Goal: Communication & Community: Connect with others

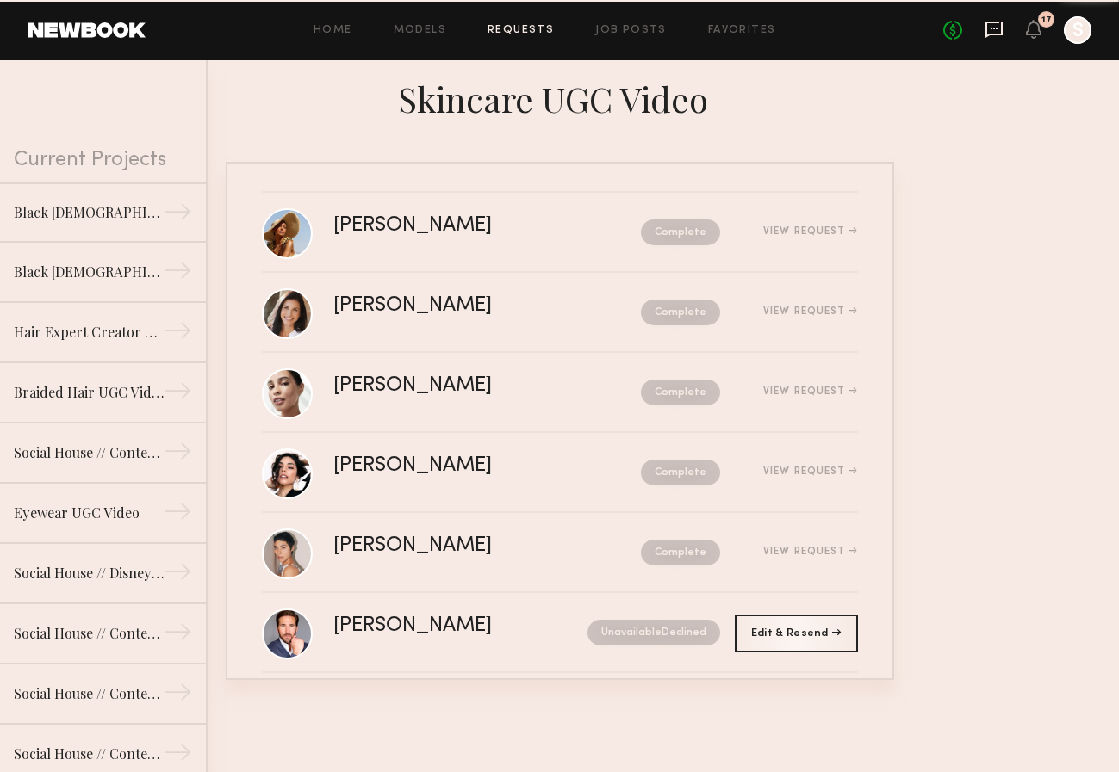
click at [993, 30] on icon at bounding box center [993, 29] width 19 height 19
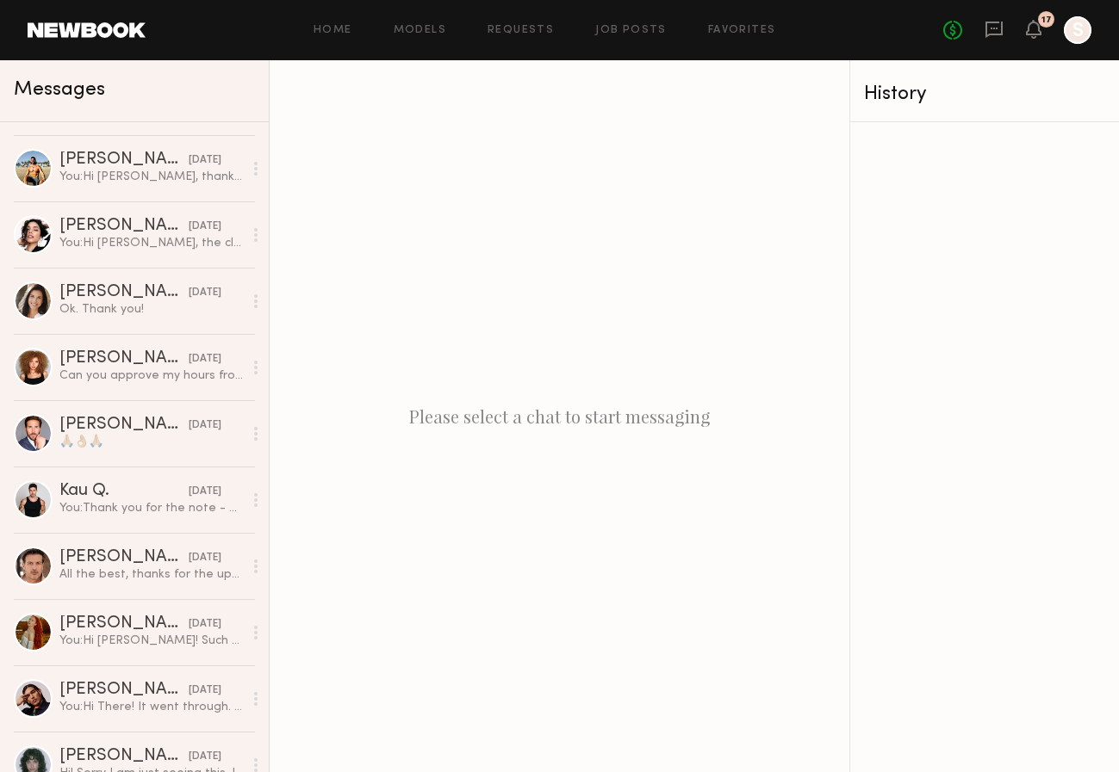
scroll to position [2339, 0]
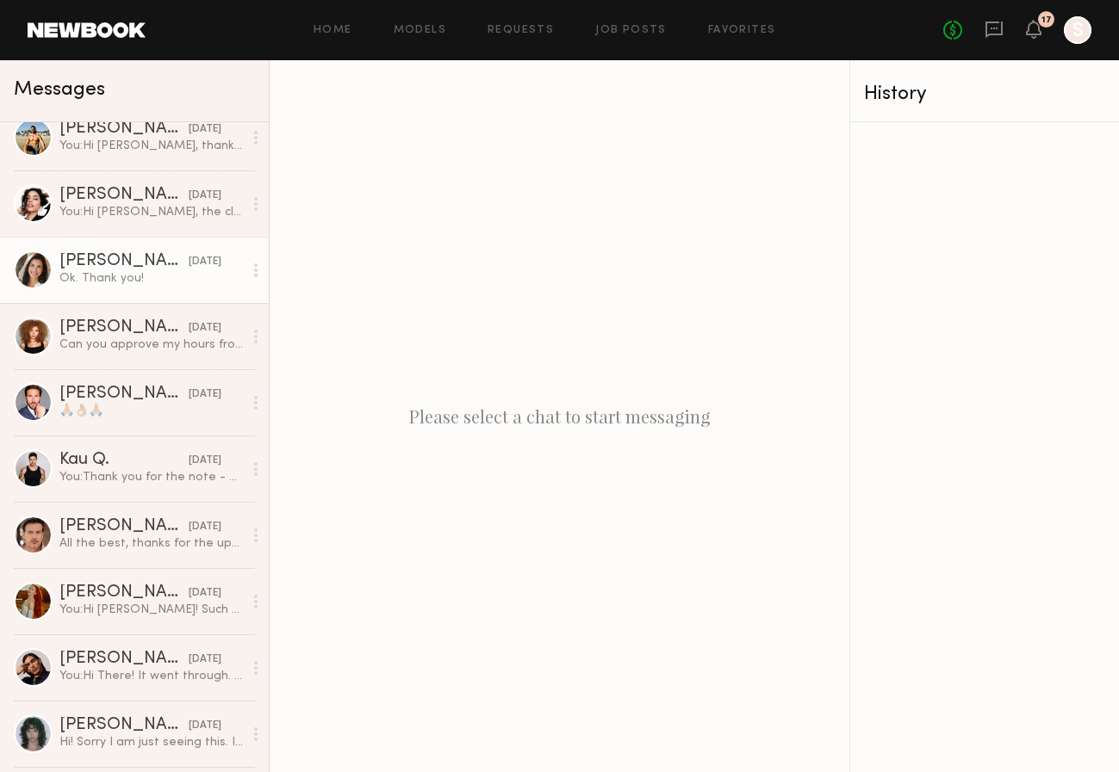
click at [127, 276] on div "Ok. Thank you!" at bounding box center [150, 278] width 183 height 16
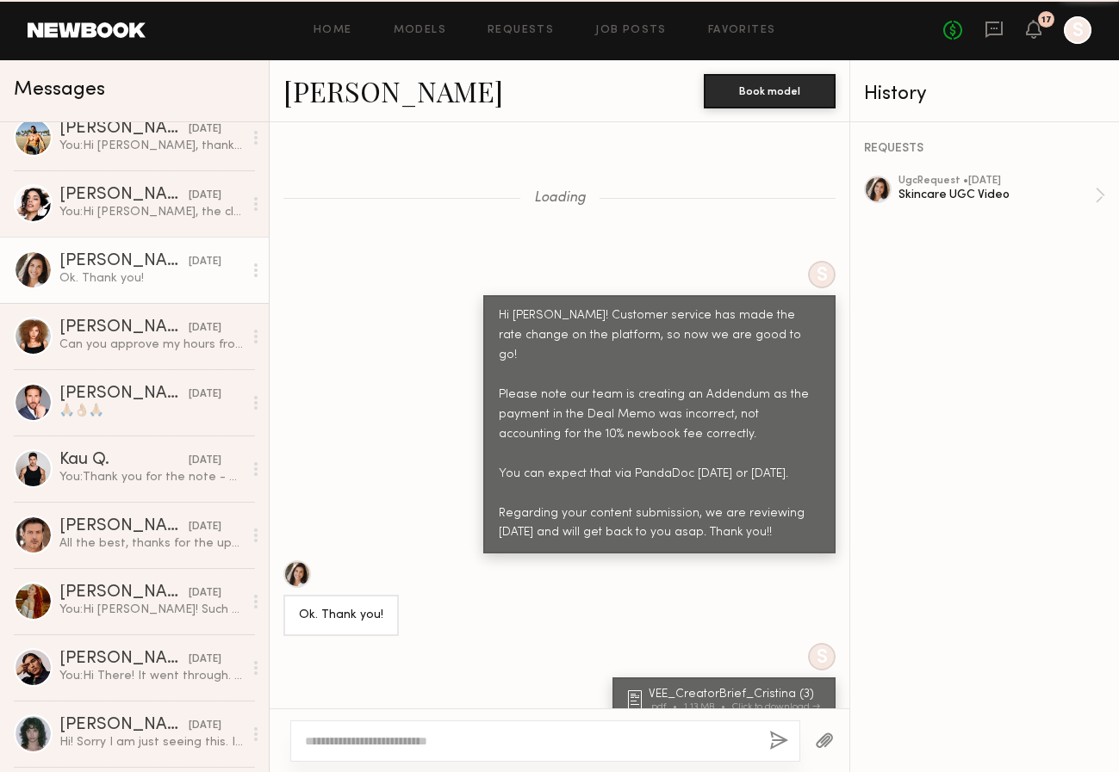
scroll to position [1631, 0]
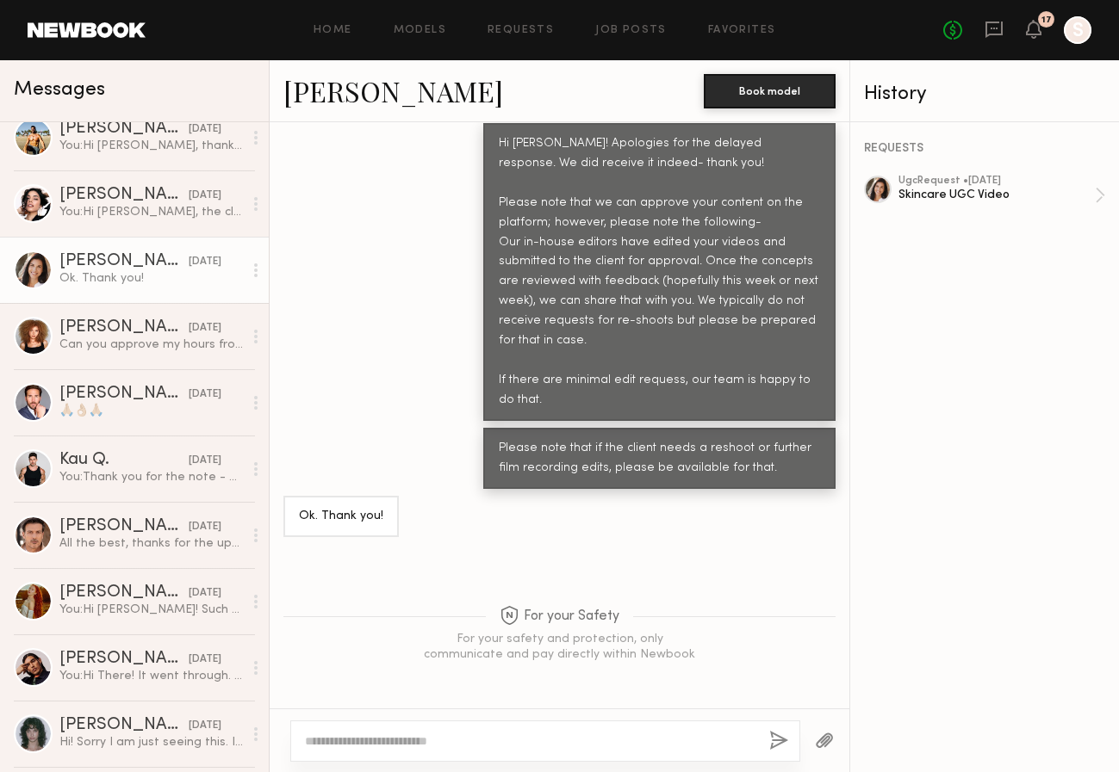
click at [345, 95] on link "[PERSON_NAME]" at bounding box center [393, 90] width 220 height 37
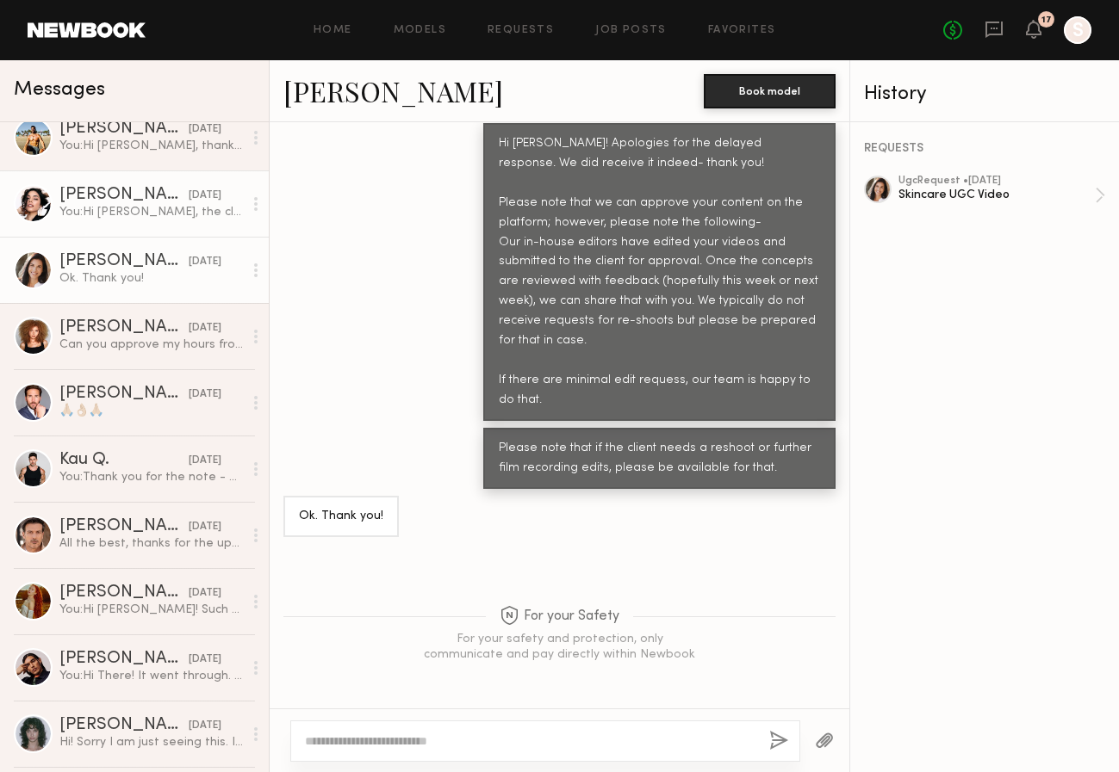
click at [150, 192] on div "[PERSON_NAME]" at bounding box center [123, 195] width 129 height 17
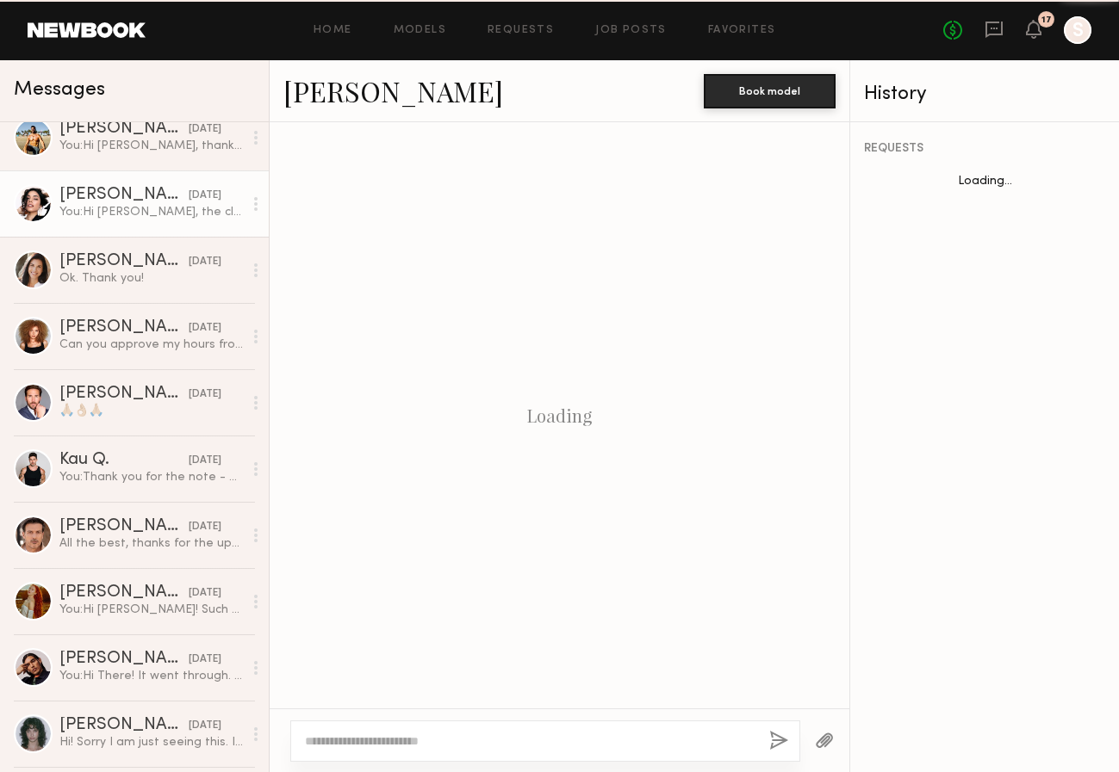
scroll to position [1713, 0]
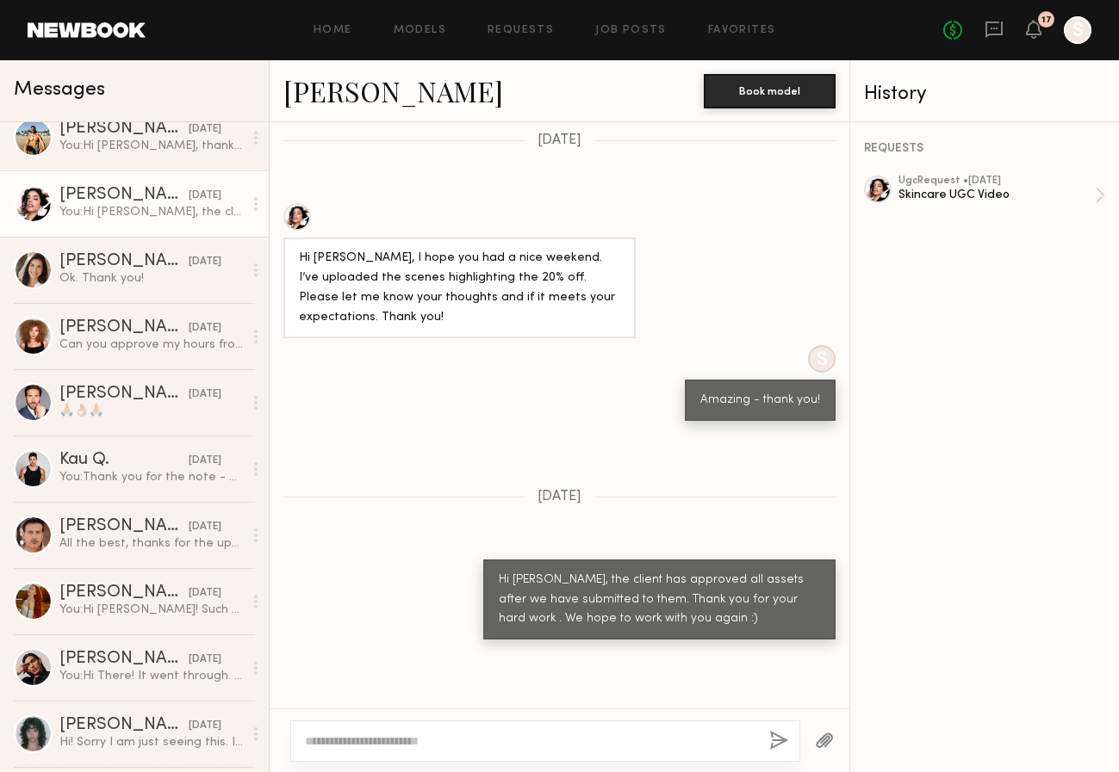
click at [328, 96] on link "[PERSON_NAME]" at bounding box center [393, 90] width 220 height 37
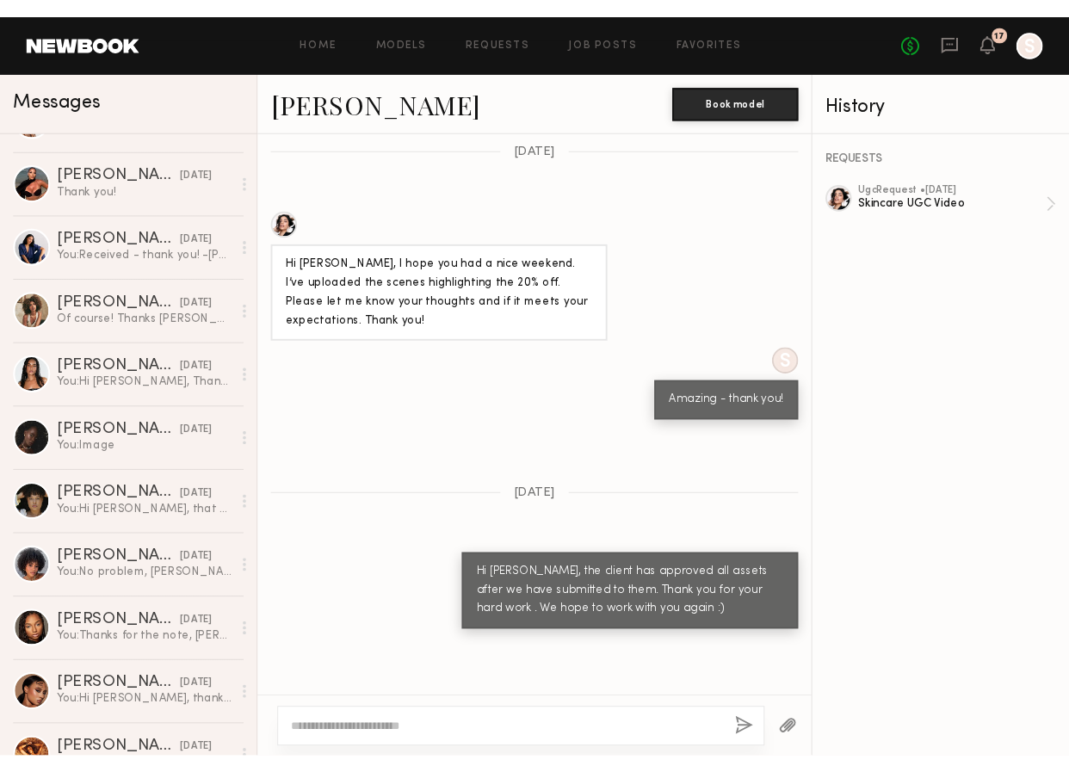
scroll to position [0, 0]
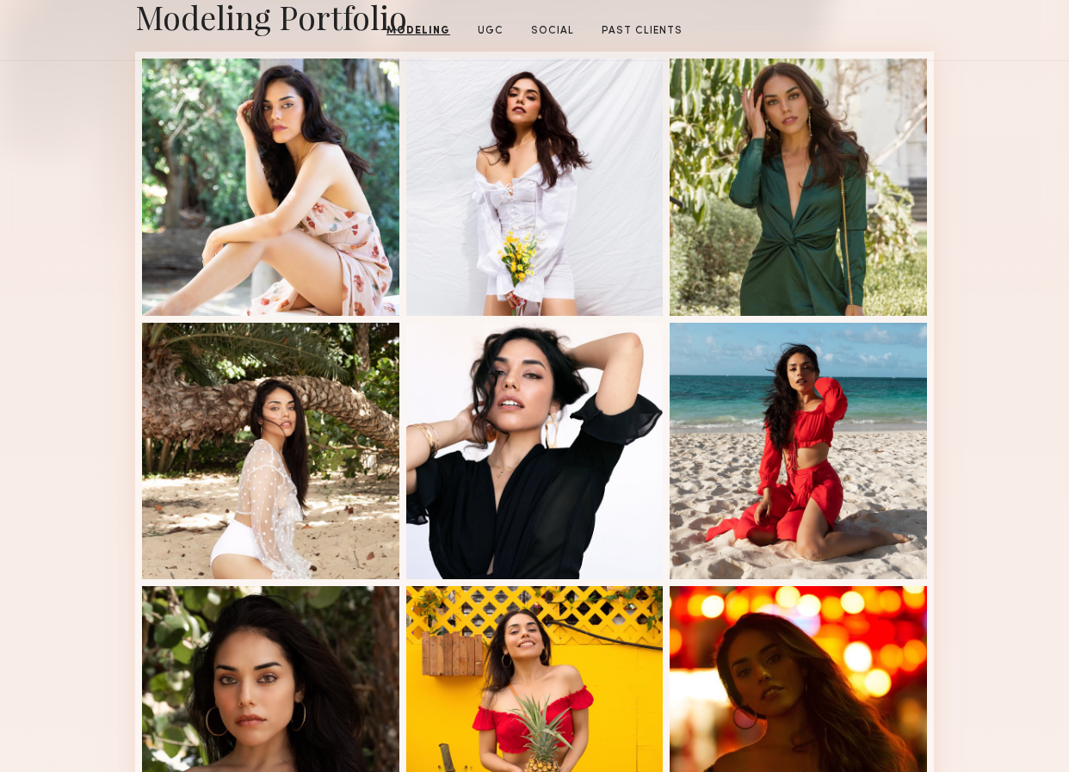
scroll to position [302, 0]
